Goal: Information Seeking & Learning: Learn about a topic

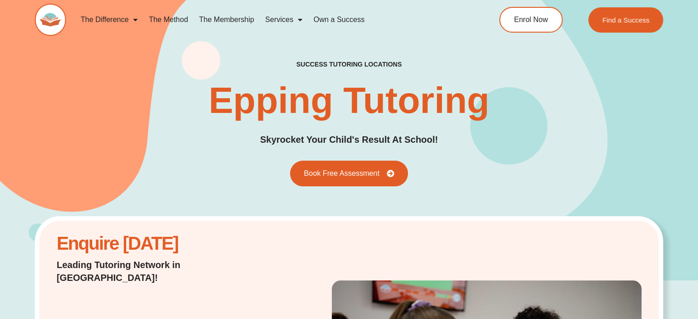
click at [172, 18] on link "The Method" at bounding box center [168, 19] width 50 height 21
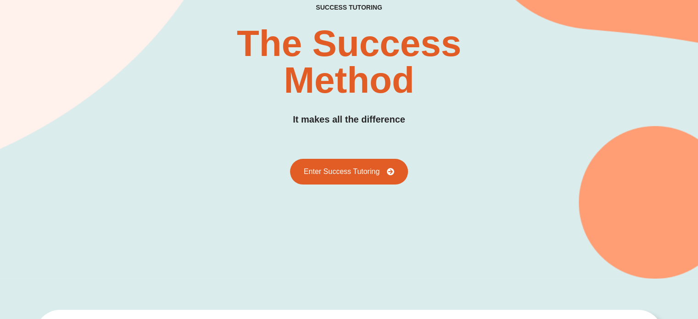
scroll to position [122, 0]
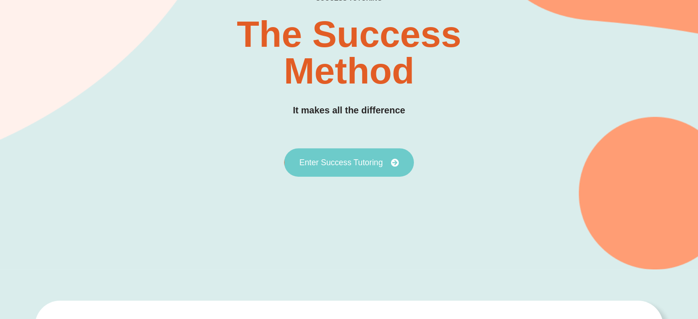
click at [366, 159] on span "Enter Success Tutoring" at bounding box center [341, 162] width 84 height 8
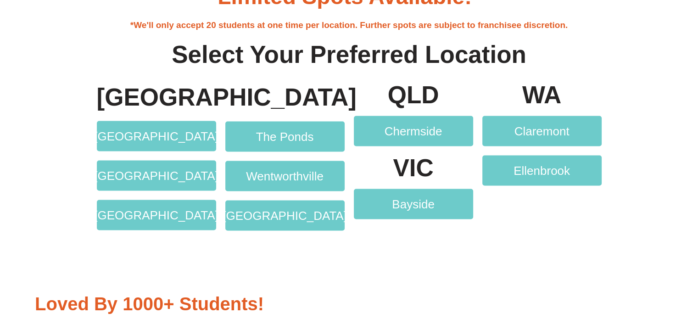
scroll to position [1804, 0]
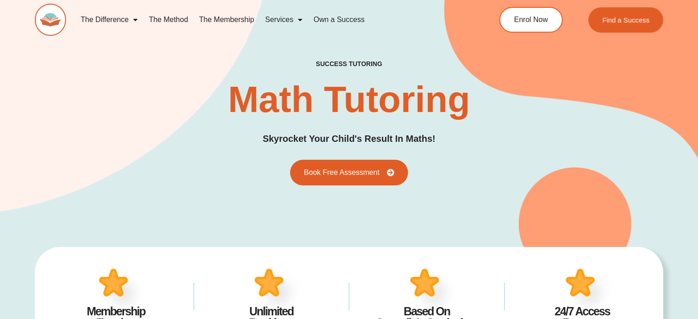
drag, startPoint x: 590, startPoint y: 143, endPoint x: 577, endPoint y: 141, distance: 13.1
click at [589, 143] on div "success tutoring Math Tutoring Skyrocket Your Child's Result In Maths! Book Fre…" at bounding box center [349, 123] width 628 height 126
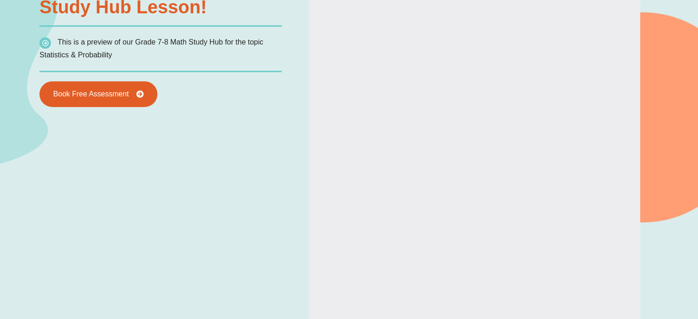
scroll to position [788, 0]
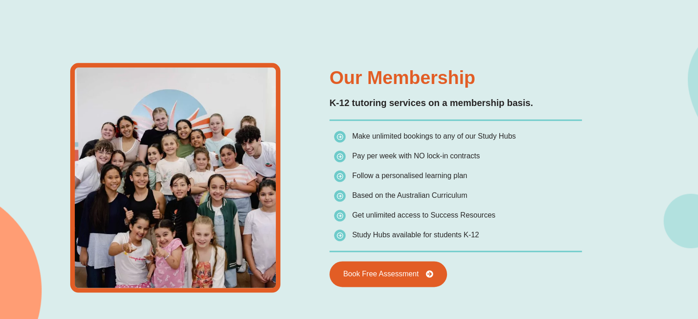
type input "*"
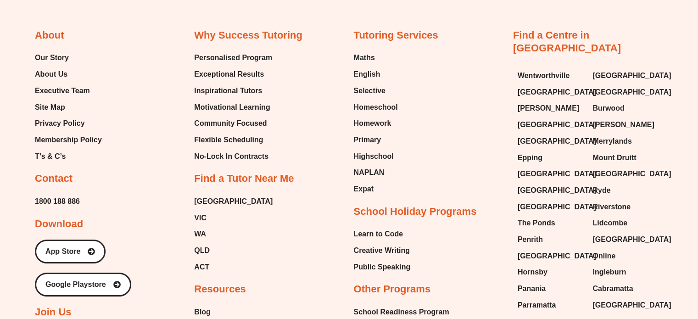
scroll to position [3125, 0]
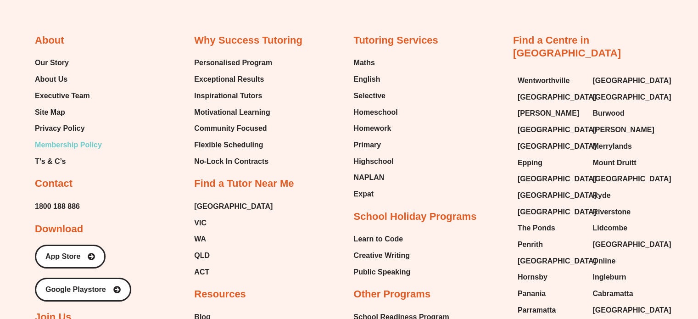
click at [84, 144] on span "Membership Policy" at bounding box center [68, 145] width 67 height 14
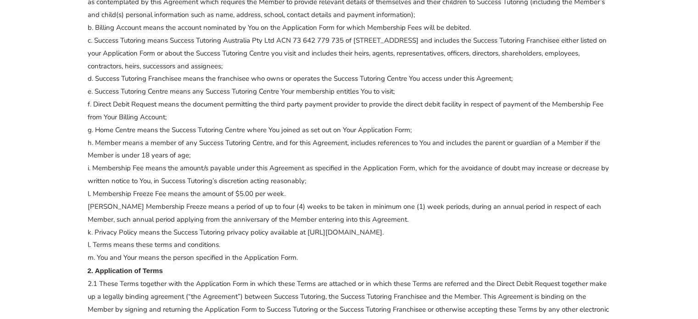
scroll to position [459, 0]
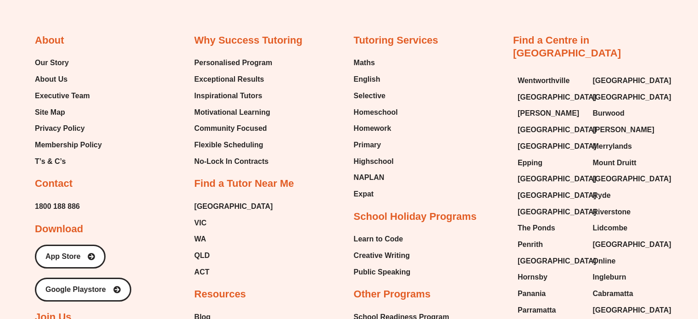
type input "*"
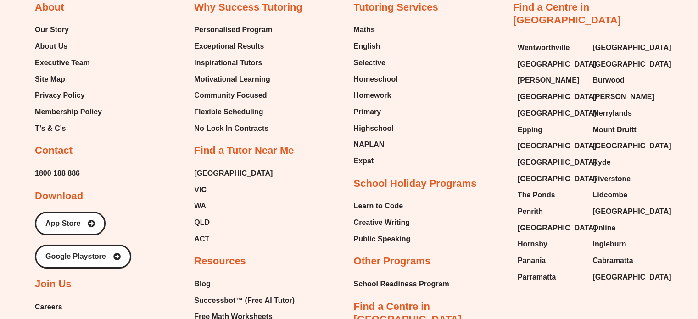
scroll to position [3162, 0]
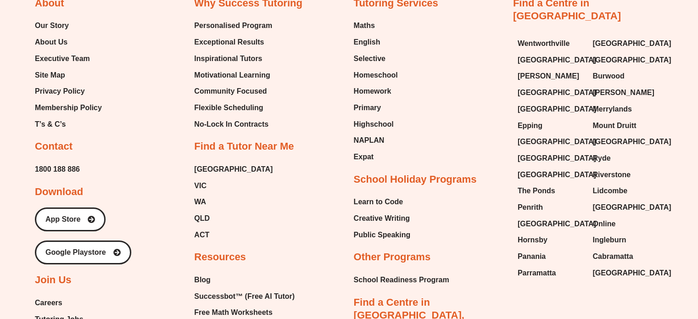
click at [486, 97] on div "Tutoring Services Maths English Selective Homeschool Homework Primary Highschoo…" at bounding box center [429, 246] width 150 height 498
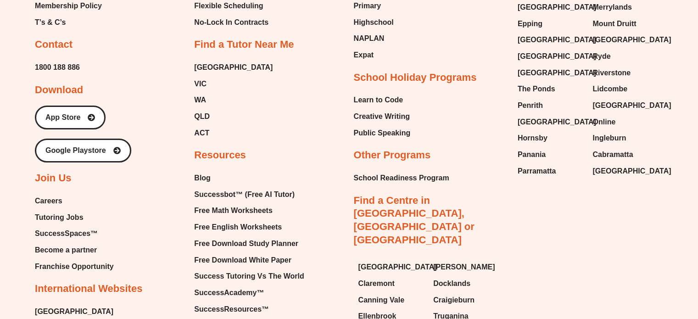
scroll to position [3269, 0]
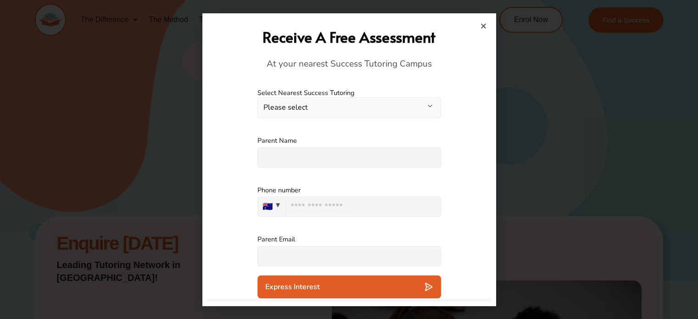
click at [410, 103] on button "Please select" at bounding box center [349, 107] width 184 height 21
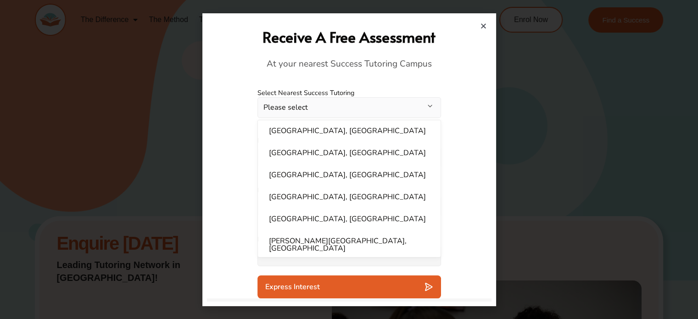
scroll to position [199, 0]
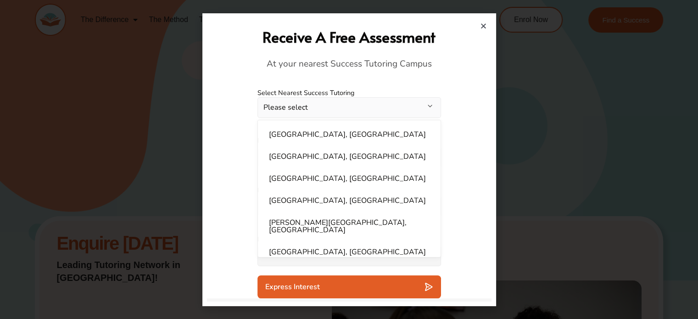
click at [391, 150] on li "Epping, NSW" at bounding box center [349, 156] width 172 height 18
select select "**********"
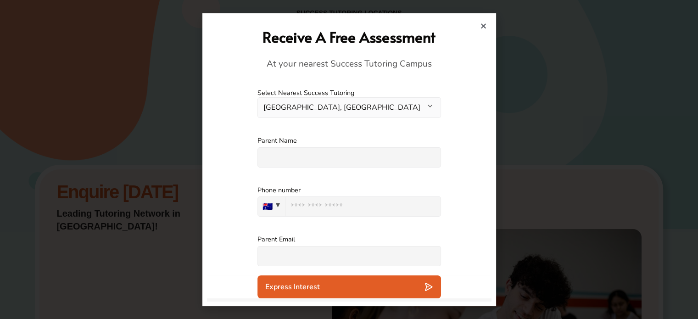
scroll to position [76, 0]
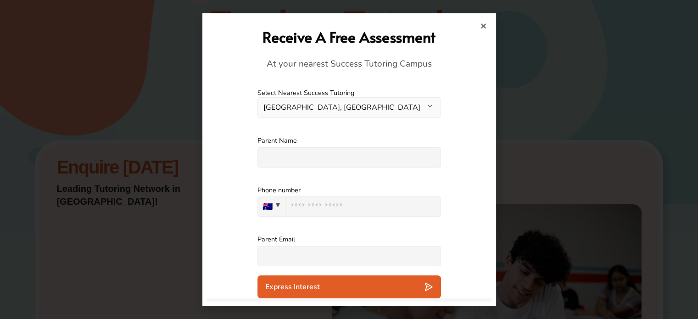
click at [483, 29] on h2 "Receive A Free Assessment" at bounding box center [349, 37] width 275 height 20
click at [483, 22] on icon "Close" at bounding box center [483, 25] width 7 height 7
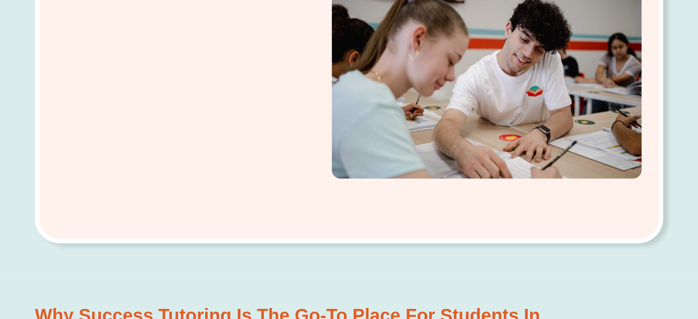
scroll to position [321, 0]
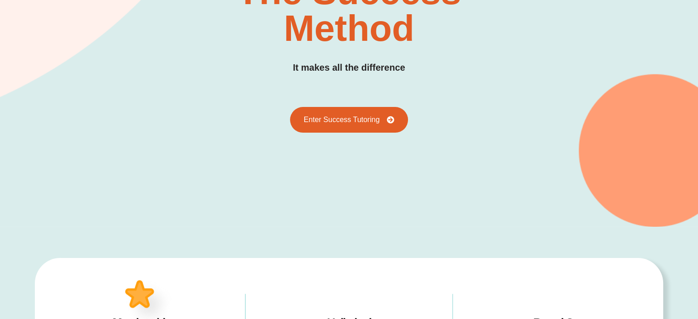
scroll to position [184, 0]
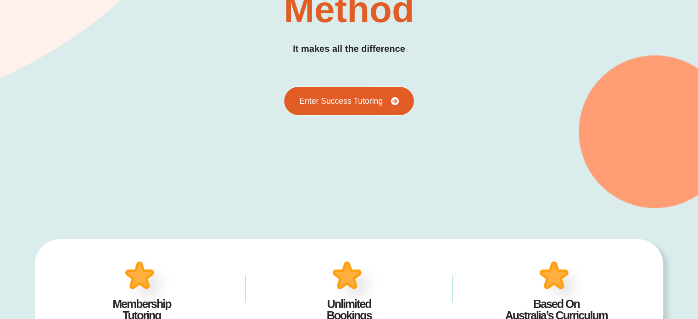
click at [374, 101] on span "Enter Success Tutoring" at bounding box center [341, 101] width 84 height 8
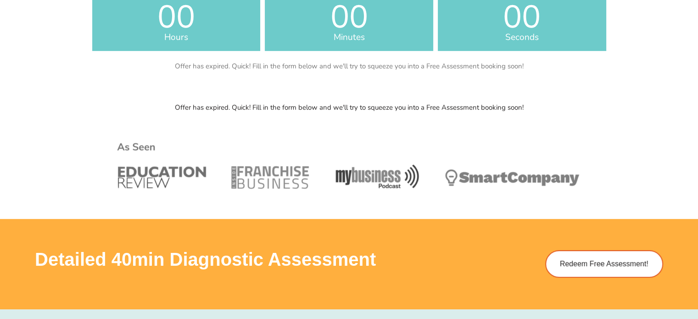
scroll to position [367, 0]
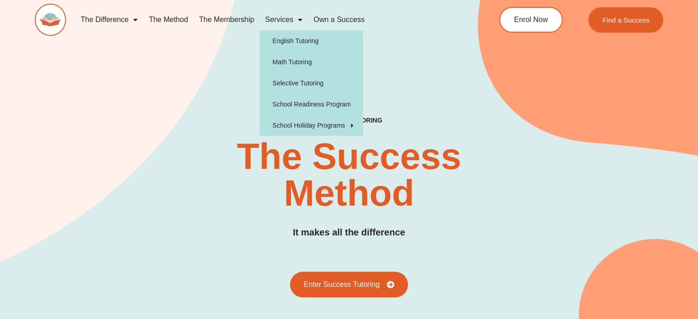
click at [300, 18] on span "Menu" at bounding box center [297, 19] width 9 height 17
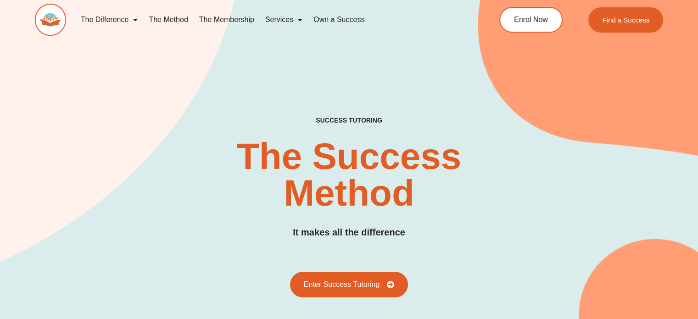
click at [275, 18] on link "Services" at bounding box center [284, 19] width 48 height 21
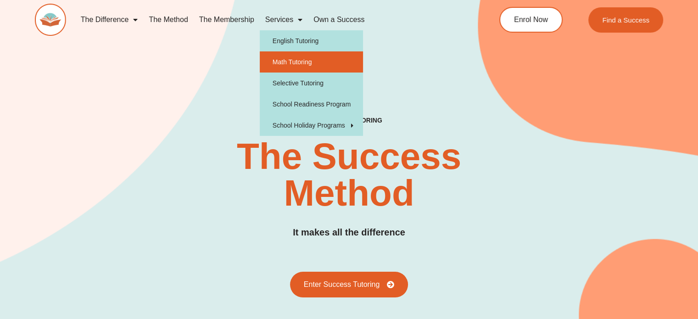
click at [282, 60] on link "Math Tutoring" at bounding box center [311, 61] width 103 height 21
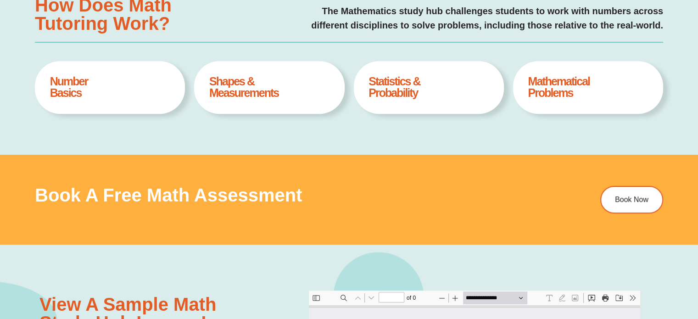
type input "*"
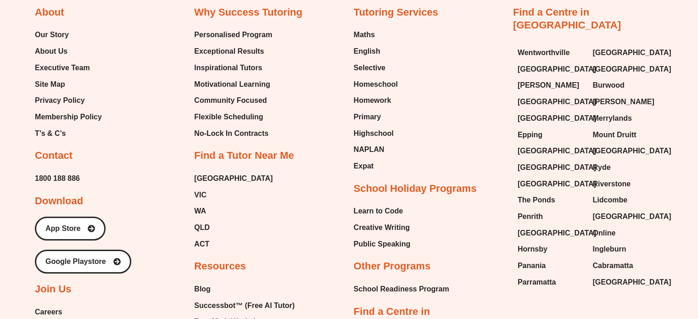
scroll to position [3139, 0]
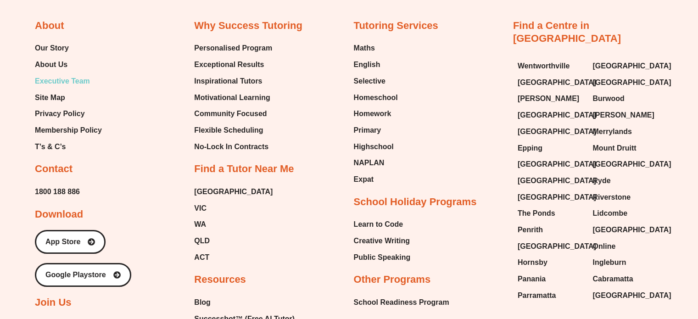
click at [55, 74] on span "Executive Team" at bounding box center [62, 81] width 55 height 14
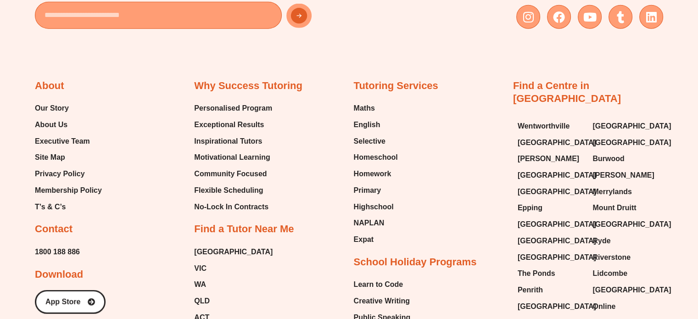
scroll to position [2277, 0]
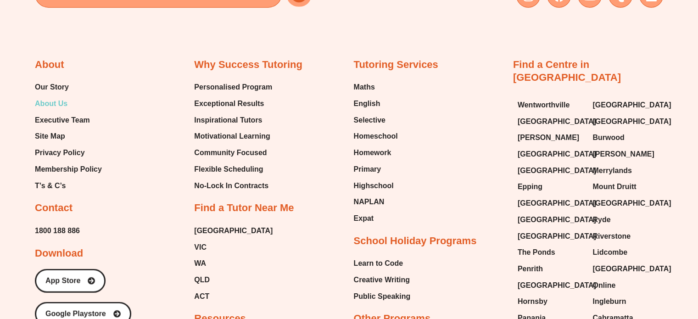
click at [47, 101] on span "About Us" at bounding box center [51, 104] width 33 height 14
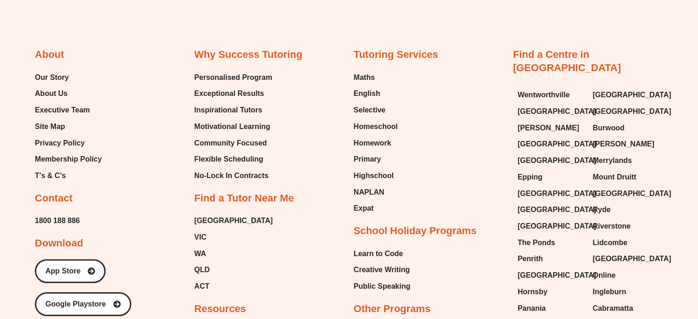
scroll to position [1986, 0]
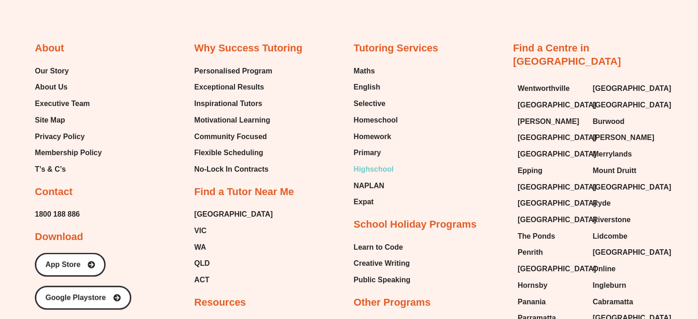
click at [376, 167] on span "Highschool" at bounding box center [374, 169] width 40 height 14
